Goal: Check status: Check status

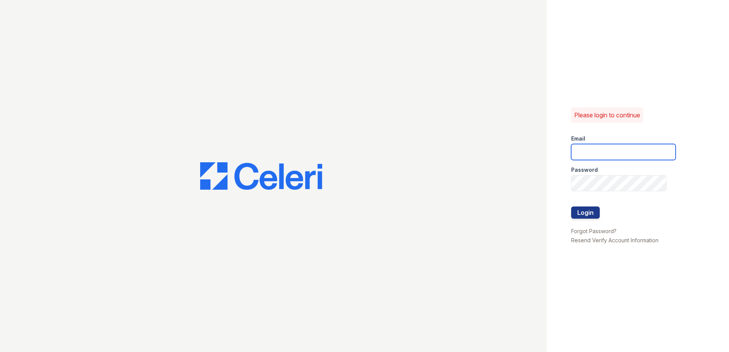
type input "summer.clark@trinity-pm.com"
click at [568, 217] on div "Please login to continue Email summer.clark@trinity-pm.com Password Login Forgo…" at bounding box center [637, 176] width 182 height 352
click at [579, 213] on button "Login" at bounding box center [585, 213] width 29 height 12
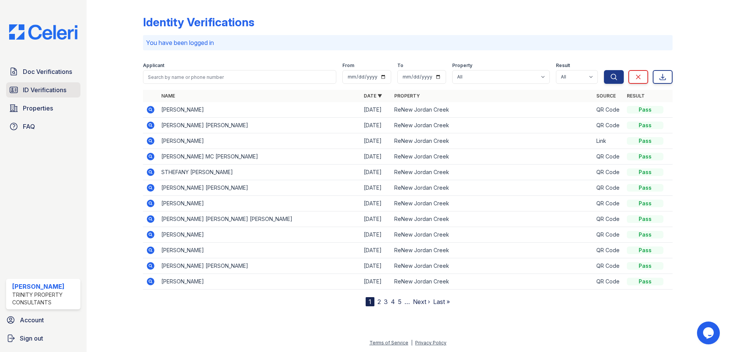
click at [40, 84] on link "ID Verifications" at bounding box center [43, 89] width 74 height 15
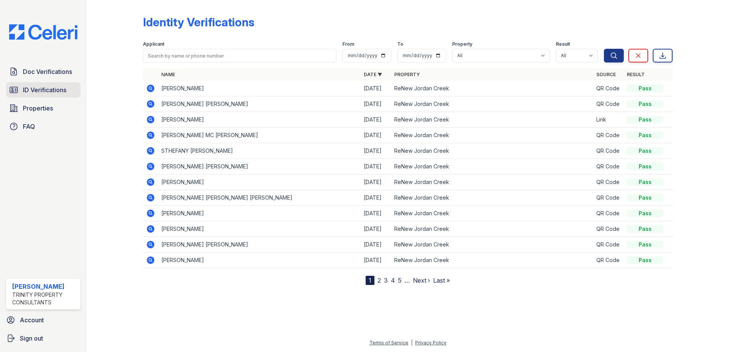
click at [49, 93] on span "ID Verifications" at bounding box center [44, 89] width 43 height 9
click at [151, 102] on icon at bounding box center [151, 104] width 8 height 8
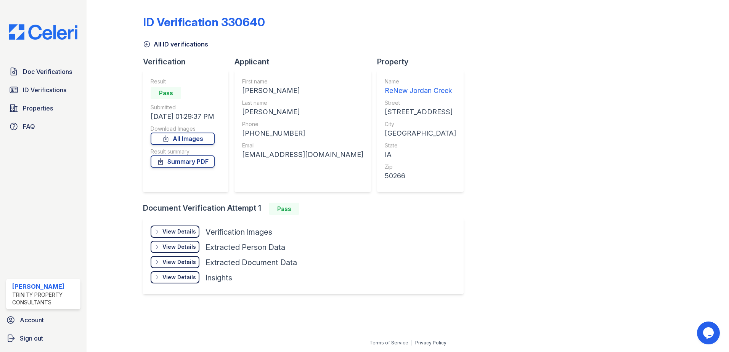
click at [160, 232] on icon at bounding box center [157, 232] width 6 height 6
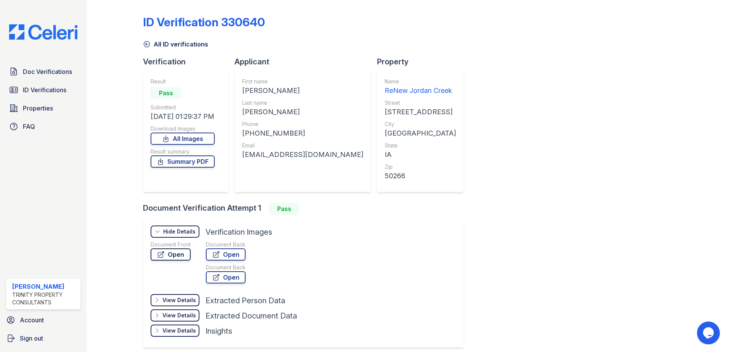
click at [179, 256] on link "Open" at bounding box center [171, 254] width 40 height 12
click at [42, 91] on span "ID Verifications" at bounding box center [44, 89] width 43 height 9
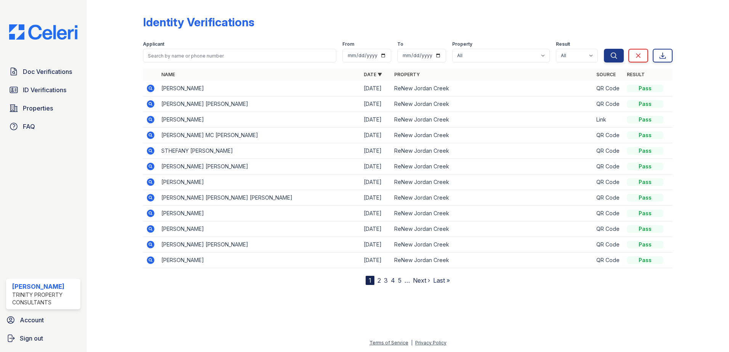
click at [152, 136] on icon at bounding box center [151, 135] width 8 height 8
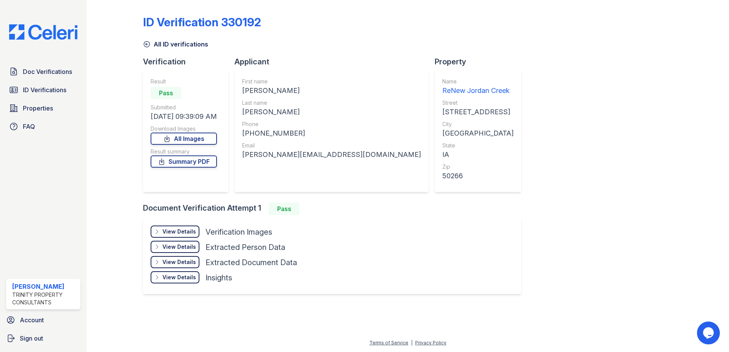
click at [171, 229] on div "View Details" at bounding box center [179, 232] width 34 height 8
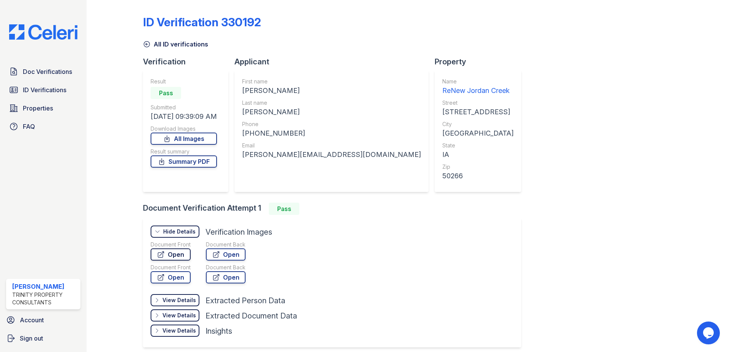
click at [179, 253] on link "Open" at bounding box center [171, 254] width 40 height 12
click at [173, 276] on link "Open" at bounding box center [171, 277] width 40 height 12
click at [43, 79] on div "Doc Verifications ID Verifications Properties FAQ" at bounding box center [43, 99] width 80 height 70
click at [38, 85] on link "ID Verifications" at bounding box center [43, 89] width 74 height 15
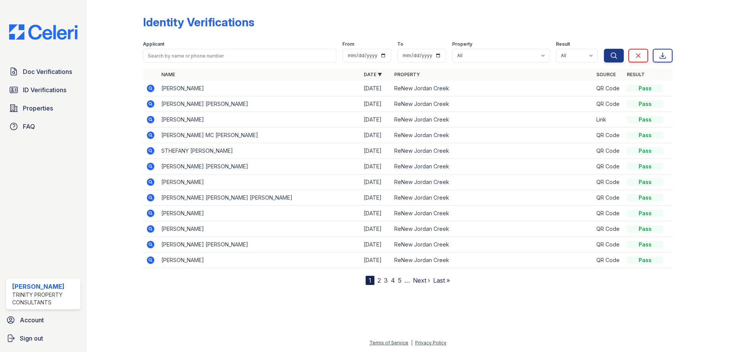
click at [151, 183] on icon at bounding box center [151, 182] width 8 height 8
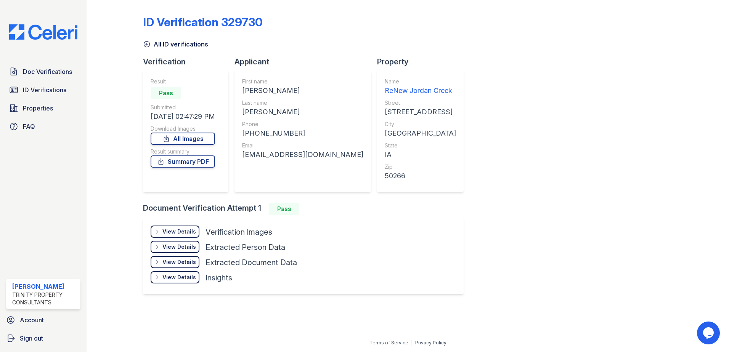
click at [176, 232] on div "View Details" at bounding box center [179, 232] width 34 height 8
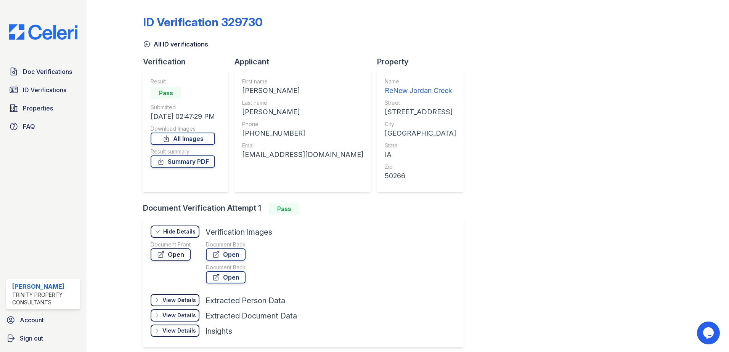
click at [176, 256] on link "Open" at bounding box center [171, 254] width 40 height 12
click at [44, 90] on span "ID Verifications" at bounding box center [44, 89] width 43 height 9
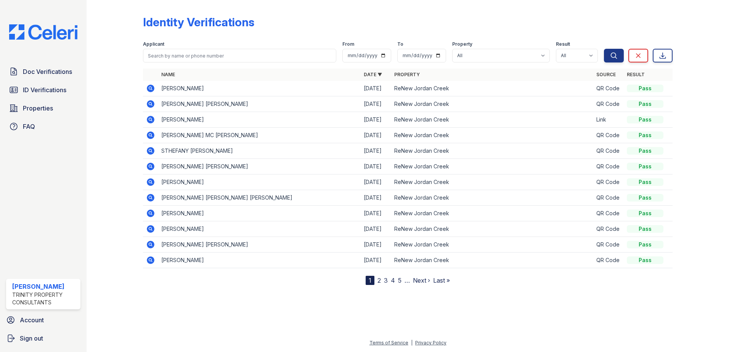
click at [151, 258] on icon at bounding box center [151, 260] width 8 height 8
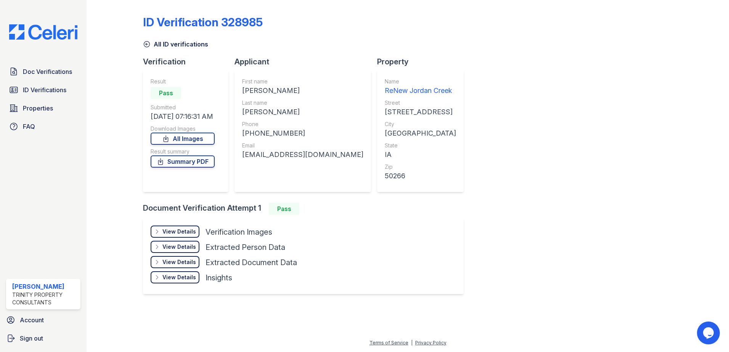
click at [171, 232] on div "View Details" at bounding box center [179, 232] width 34 height 8
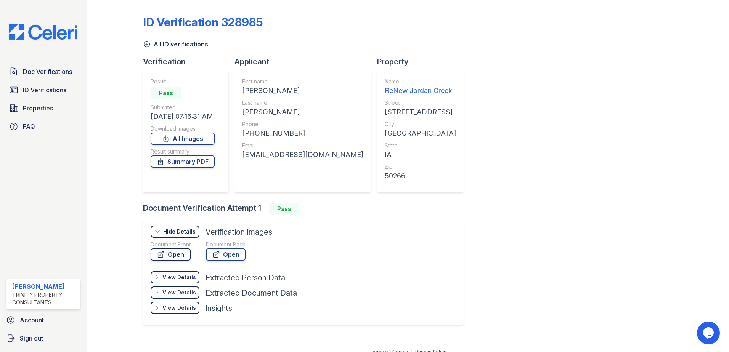
click at [173, 252] on link "Open" at bounding box center [171, 254] width 40 height 12
click at [37, 89] on span "ID Verifications" at bounding box center [44, 89] width 43 height 9
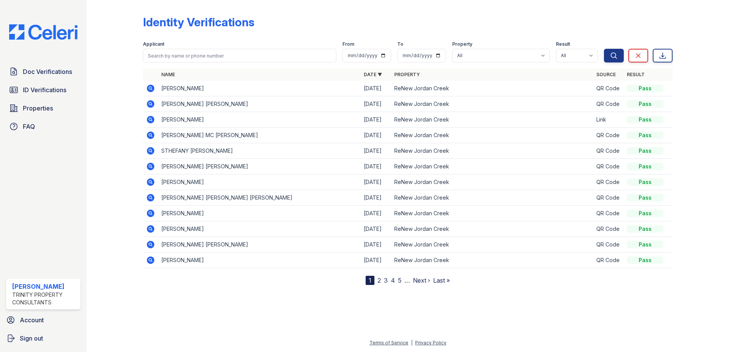
click at [418, 280] on link "Next ›" at bounding box center [421, 281] width 17 height 8
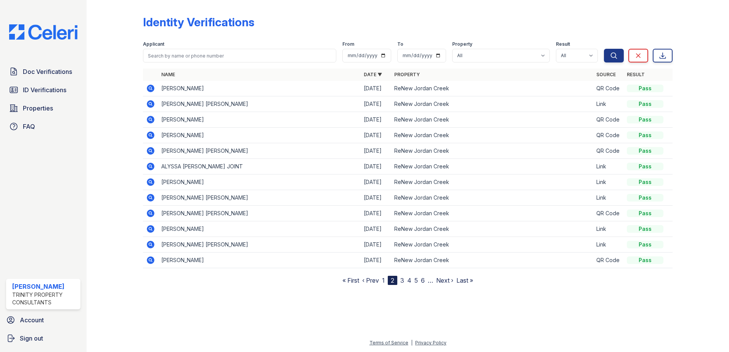
click at [403, 280] on link "3" at bounding box center [402, 281] width 4 height 8
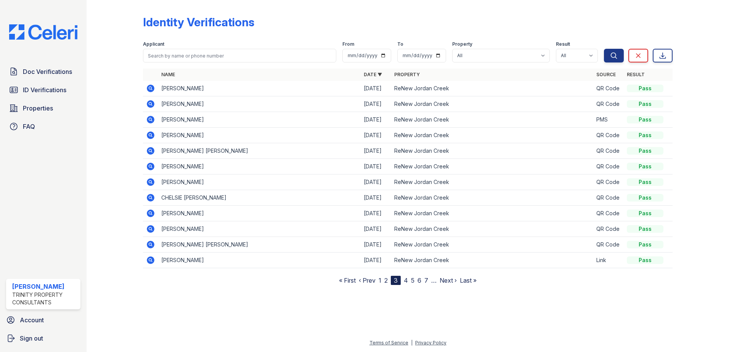
click at [407, 281] on link "4" at bounding box center [406, 281] width 4 height 8
click at [149, 104] on icon at bounding box center [151, 104] width 8 height 8
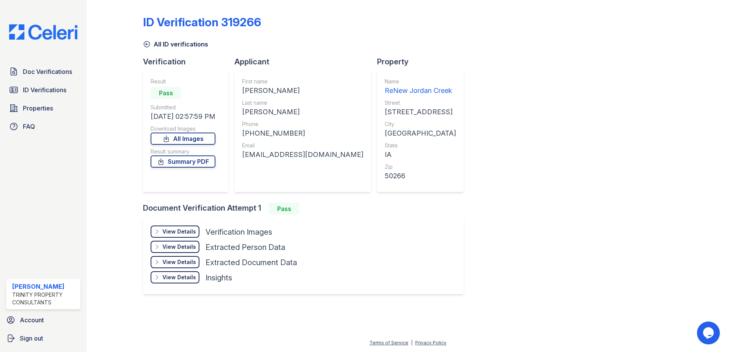
click at [183, 231] on div "View Details" at bounding box center [179, 232] width 34 height 8
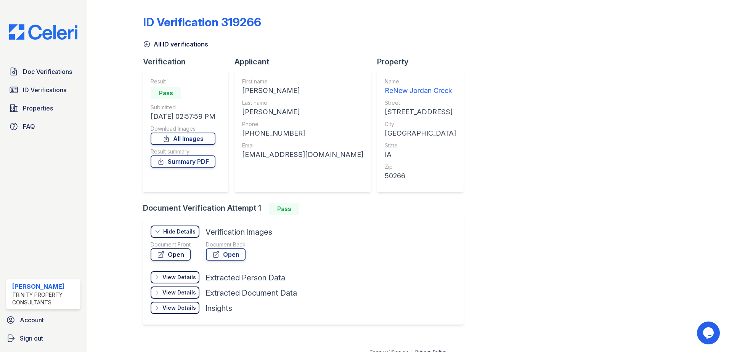
click at [175, 257] on link "Open" at bounding box center [171, 254] width 40 height 12
click at [184, 275] on div "View Details" at bounding box center [179, 278] width 34 height 8
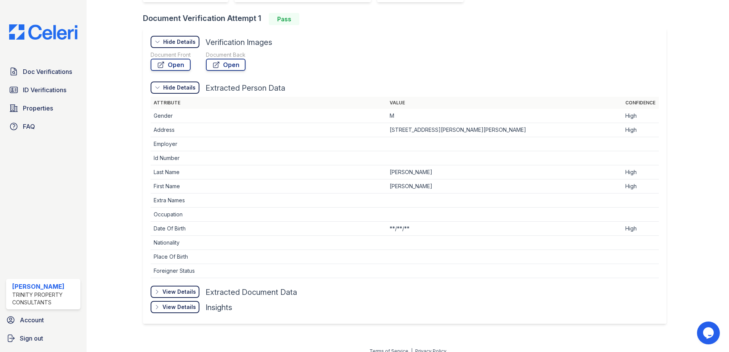
scroll to position [191, 0]
click at [182, 286] on div "View Details Details" at bounding box center [175, 291] width 49 height 12
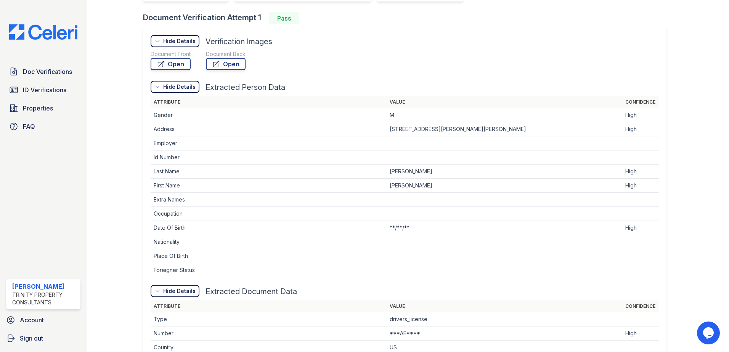
click at [24, 98] on div "Doc Verifications ID Verifications Properties FAQ" at bounding box center [43, 99] width 80 height 70
click at [27, 91] on span "ID Verifications" at bounding box center [44, 89] width 43 height 9
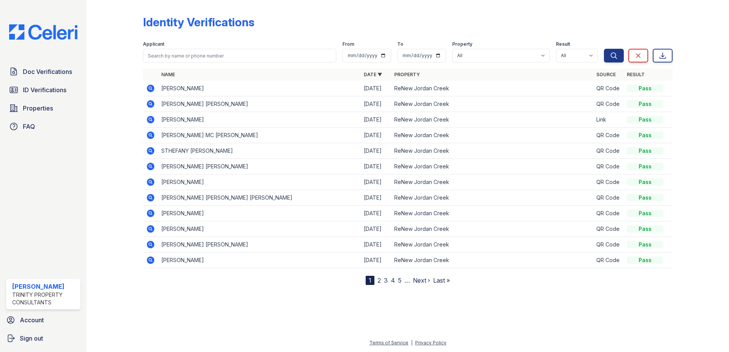
click at [393, 279] on link "4" at bounding box center [393, 281] width 4 height 8
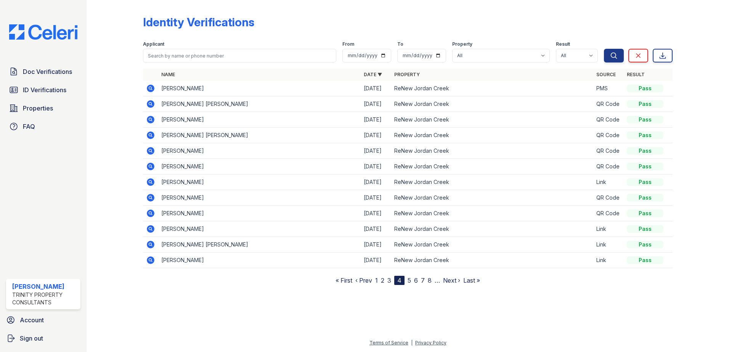
click at [407, 280] on link "5" at bounding box center [408, 281] width 3 height 8
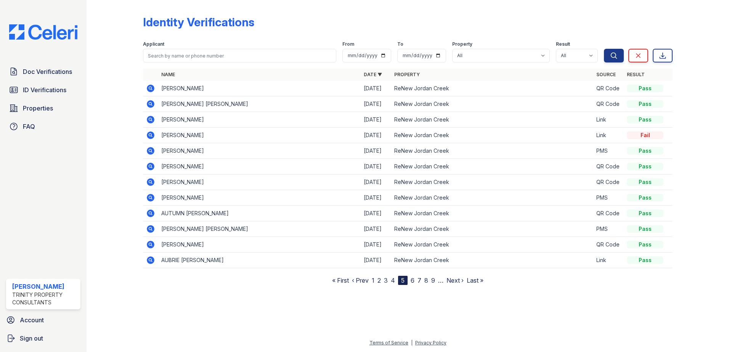
click at [150, 102] on icon at bounding box center [151, 104] width 8 height 8
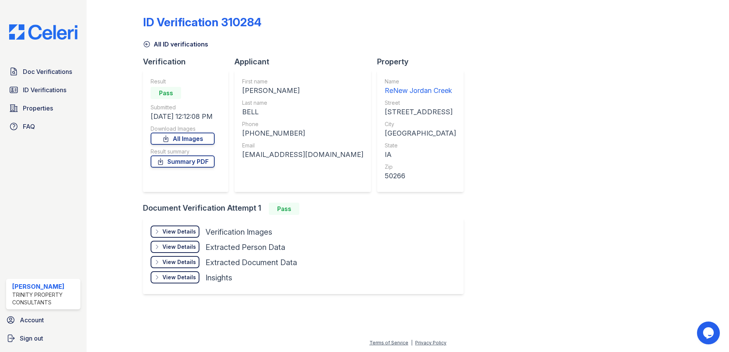
click at [175, 235] on div "View Details" at bounding box center [179, 232] width 34 height 8
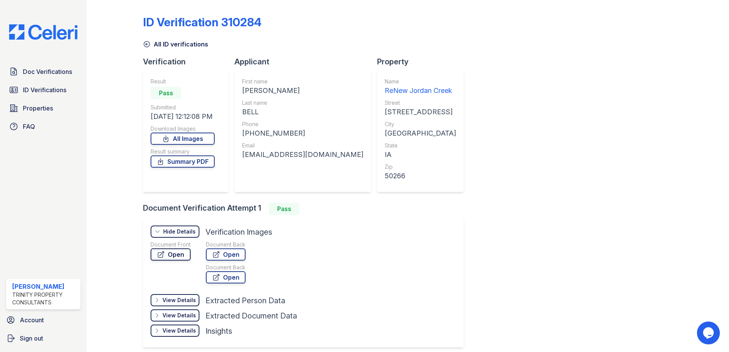
click at [177, 251] on link "Open" at bounding box center [171, 254] width 40 height 12
click at [56, 91] on span "ID Verifications" at bounding box center [44, 89] width 43 height 9
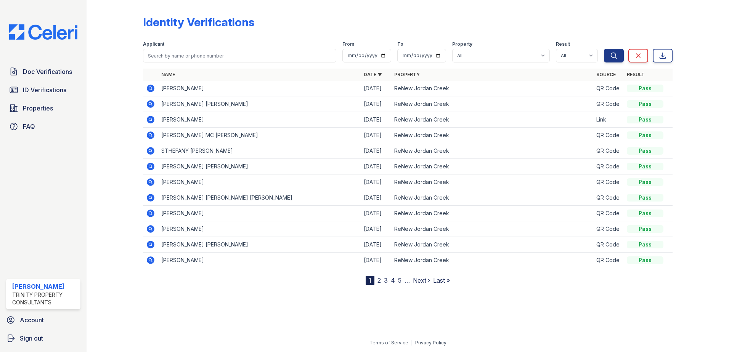
click at [393, 280] on link "4" at bounding box center [393, 281] width 4 height 8
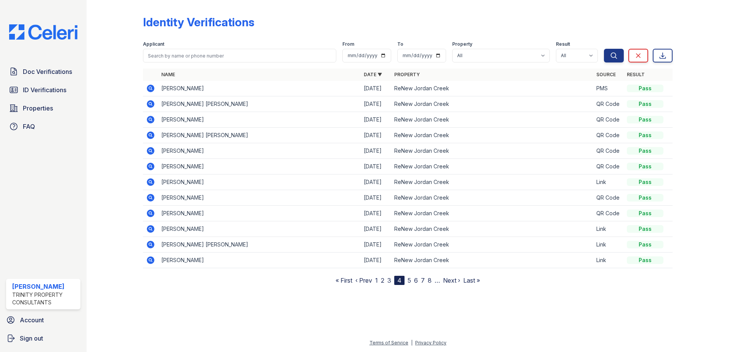
click at [411, 280] on link "5" at bounding box center [408, 281] width 3 height 8
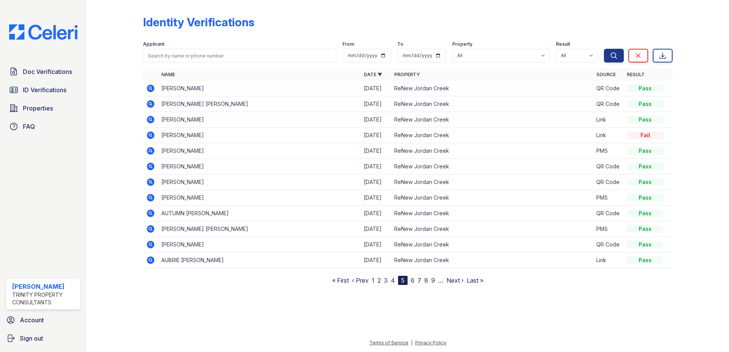
click at [151, 122] on icon at bounding box center [151, 120] width 8 height 8
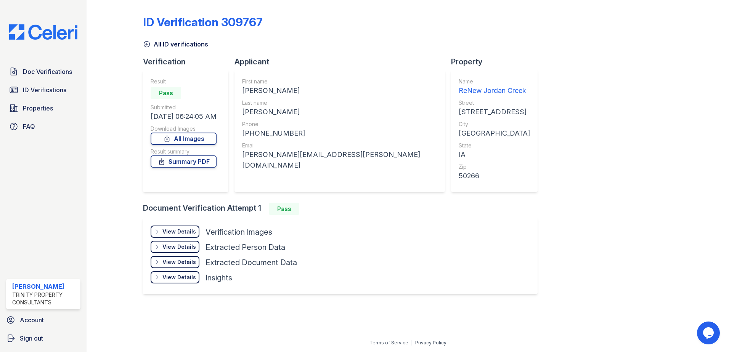
click at [179, 226] on div "View Details Details" at bounding box center [175, 232] width 49 height 12
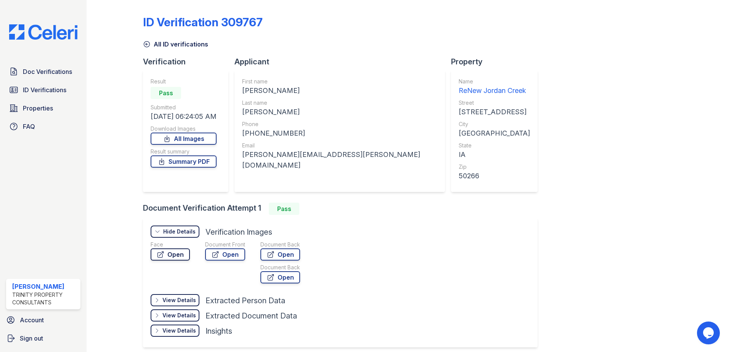
click at [177, 252] on link "Open" at bounding box center [170, 254] width 39 height 12
click at [67, 86] on link "ID Verifications" at bounding box center [43, 89] width 74 height 15
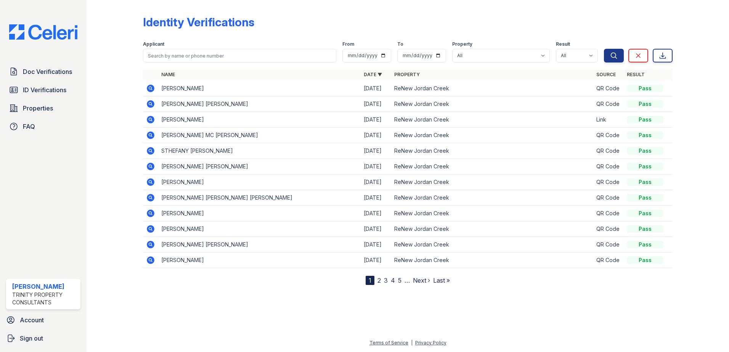
click at [398, 282] on link "5" at bounding box center [399, 281] width 3 height 8
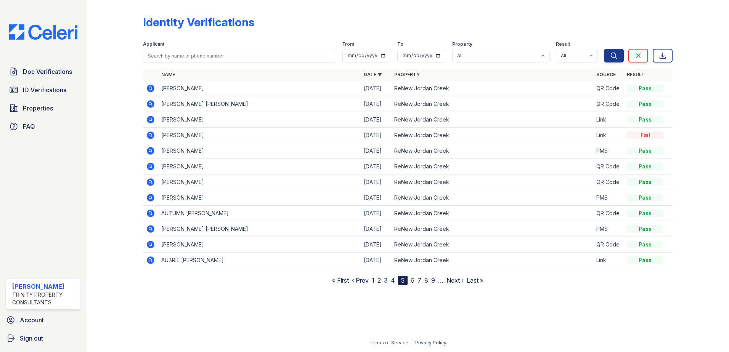
click at [149, 134] on icon at bounding box center [150, 135] width 9 height 9
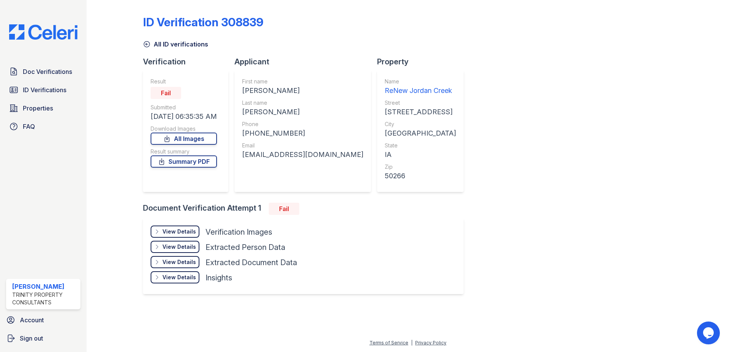
click at [160, 226] on div "View Details Details Hide Details Details Verification Images Face Open Documen…" at bounding box center [303, 256] width 320 height 76
click at [161, 229] on div "View Details Details" at bounding box center [175, 232] width 49 height 12
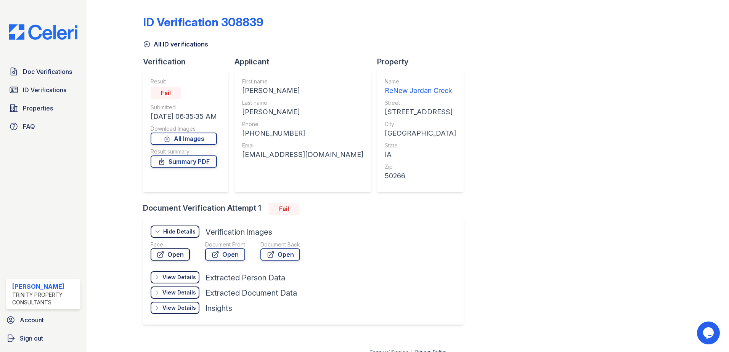
click at [171, 252] on link "Open" at bounding box center [170, 254] width 39 height 12
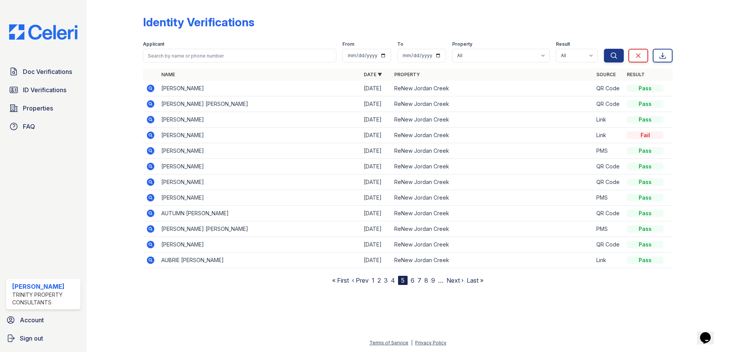
click at [149, 244] on icon at bounding box center [150, 244] width 2 height 2
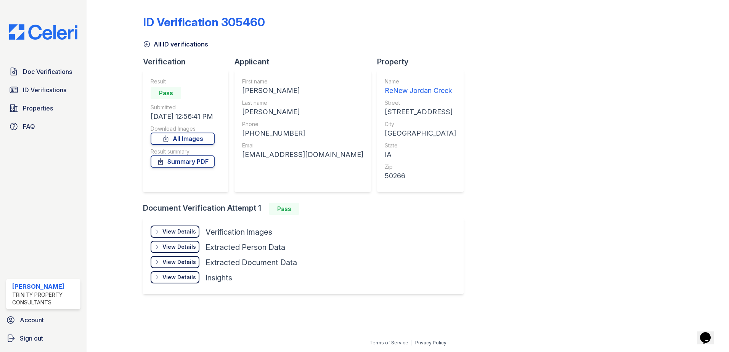
click at [186, 229] on div "View Details" at bounding box center [179, 232] width 34 height 8
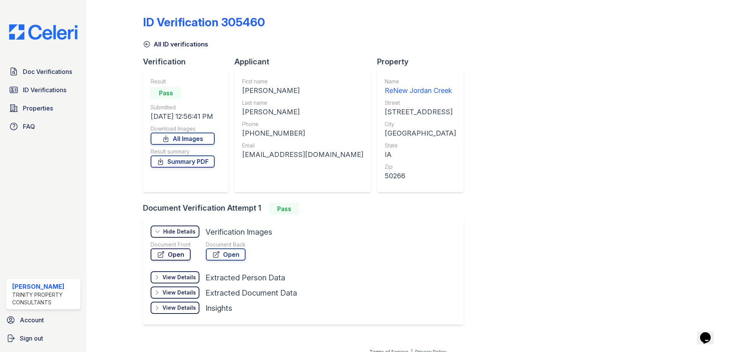
click at [186, 251] on link "Open" at bounding box center [171, 254] width 40 height 12
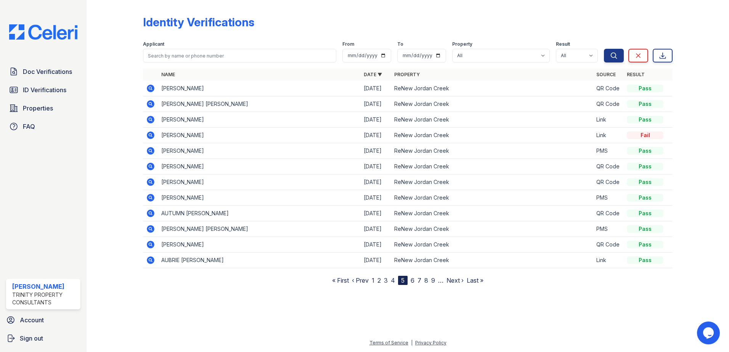
click at [411, 279] on link "6" at bounding box center [412, 281] width 4 height 8
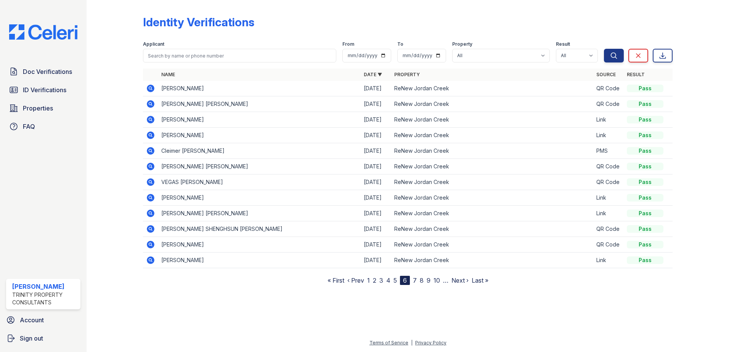
click at [415, 279] on link "7" at bounding box center [415, 281] width 4 height 8
